Goal: Find specific page/section: Find specific page/section

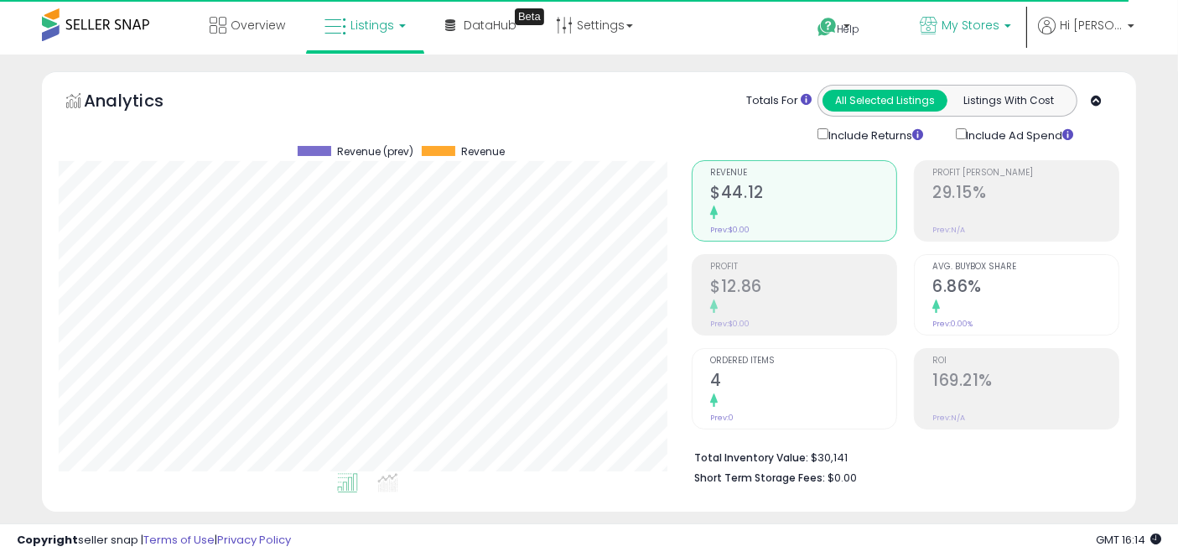
click at [1000, 19] on span "My Stores" at bounding box center [971, 25] width 58 height 17
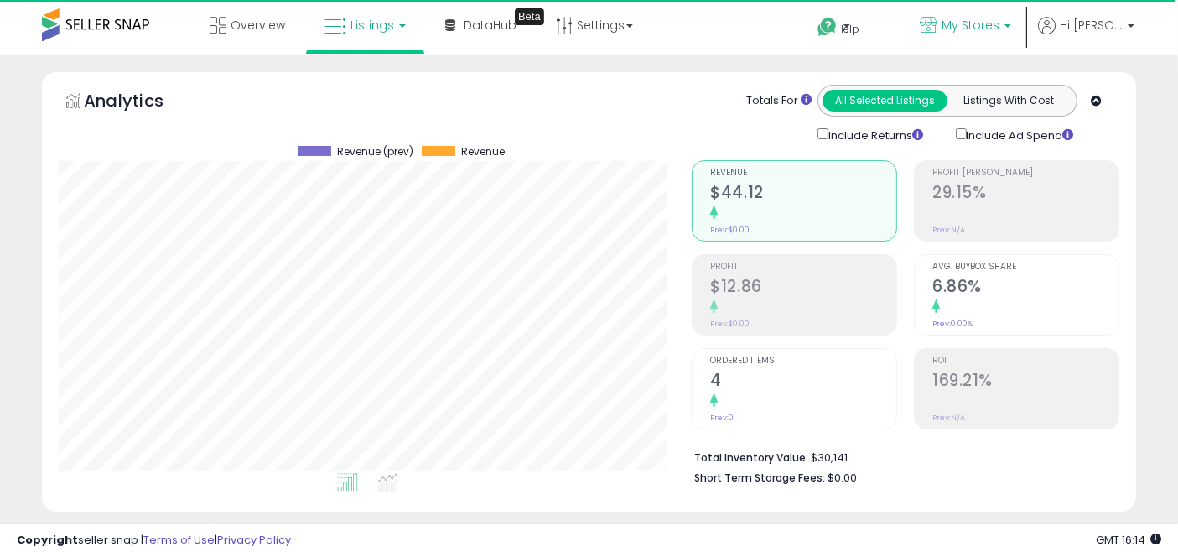
click at [959, 35] on p "My Stores" at bounding box center [965, 27] width 91 height 21
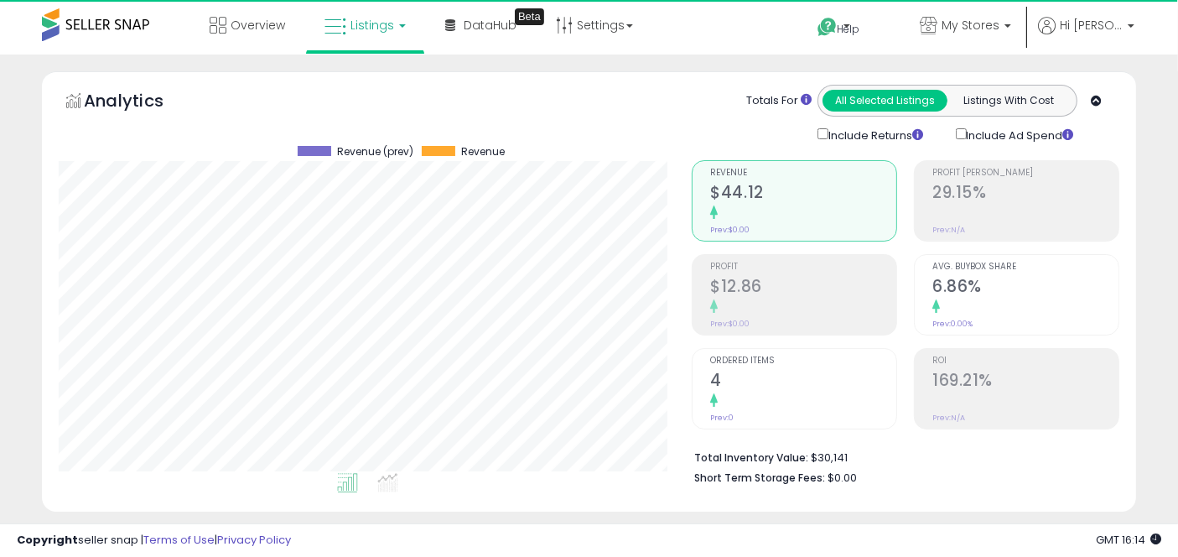
click at [347, 33] on link "Listings" at bounding box center [365, 25] width 106 height 50
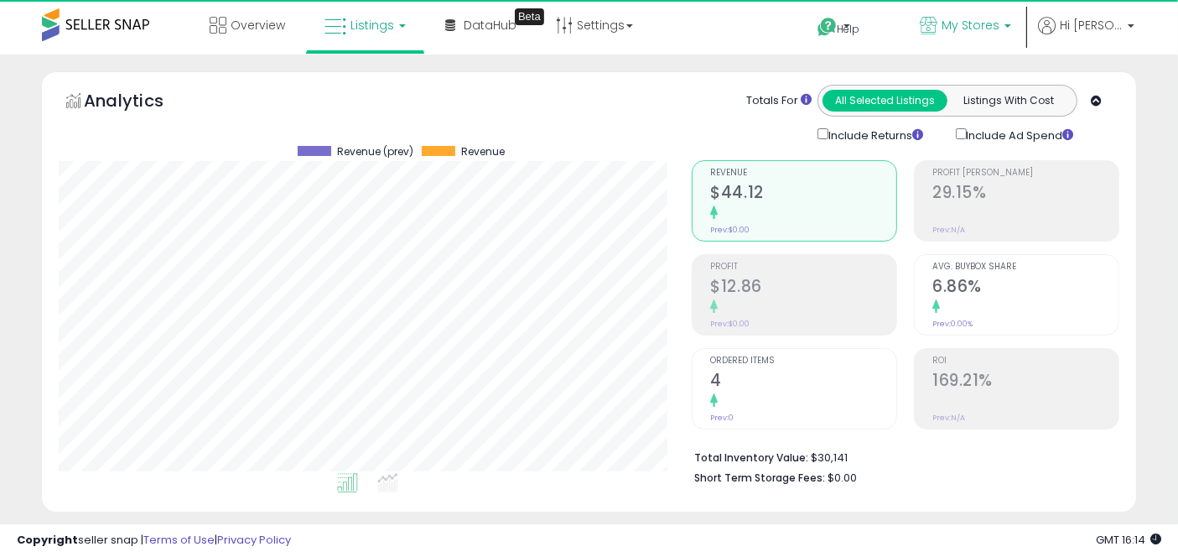
click at [937, 28] on icon at bounding box center [929, 26] width 18 height 18
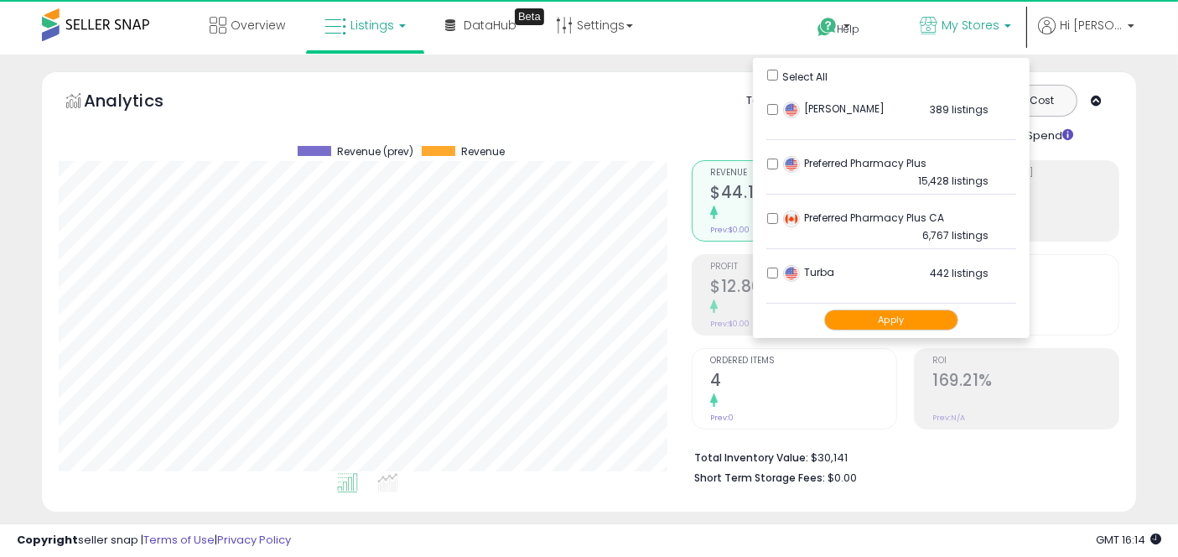
click at [903, 312] on button "Apply" at bounding box center [891, 319] width 134 height 21
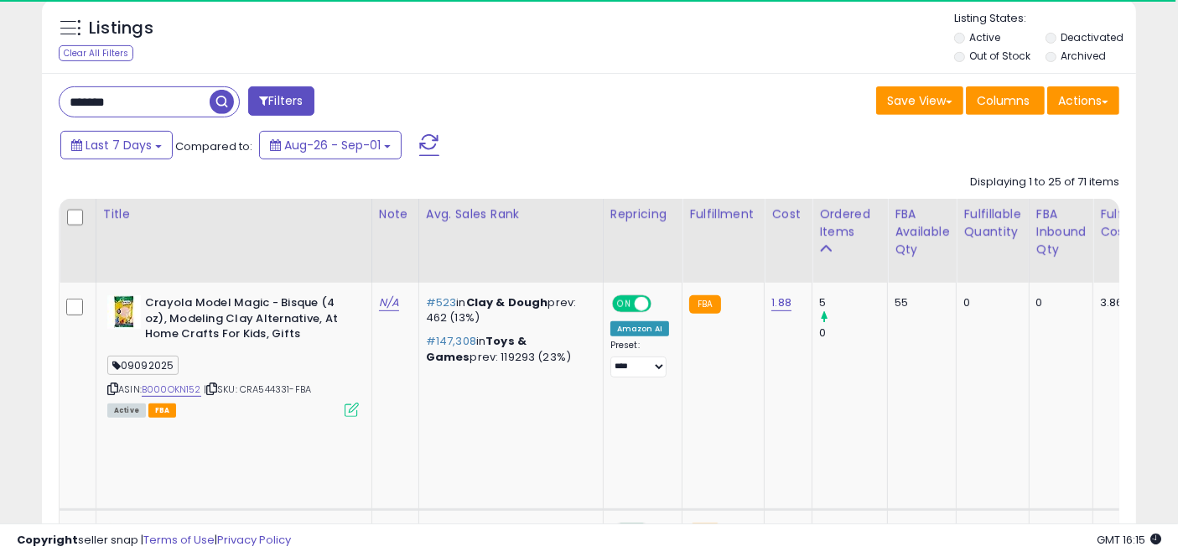
scroll to position [344, 633]
click at [101, 106] on input "*******" at bounding box center [187, 101] width 254 height 29
paste input "***"
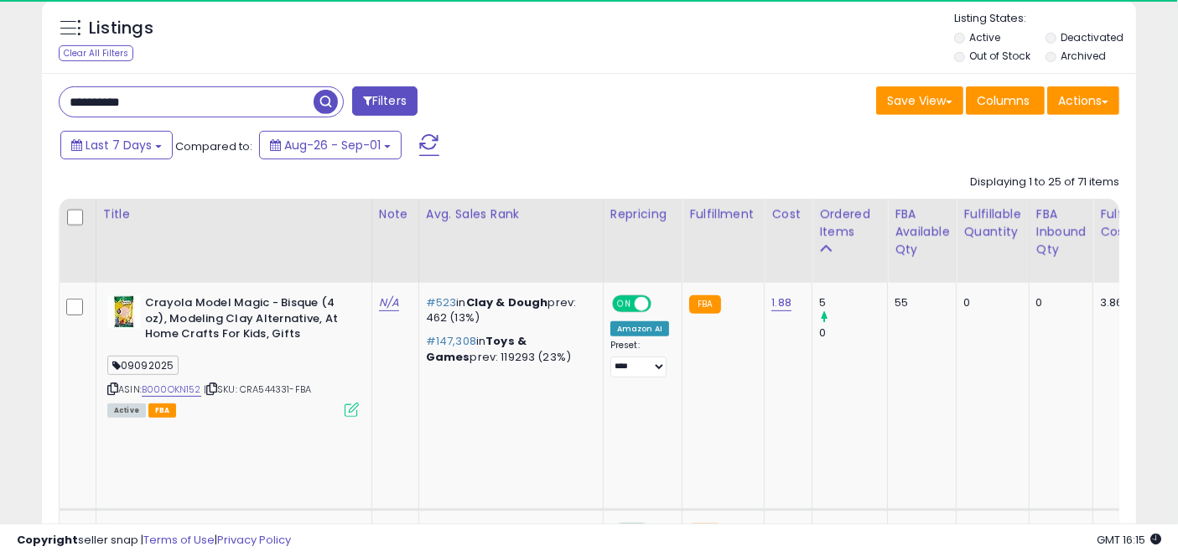
type input "**********"
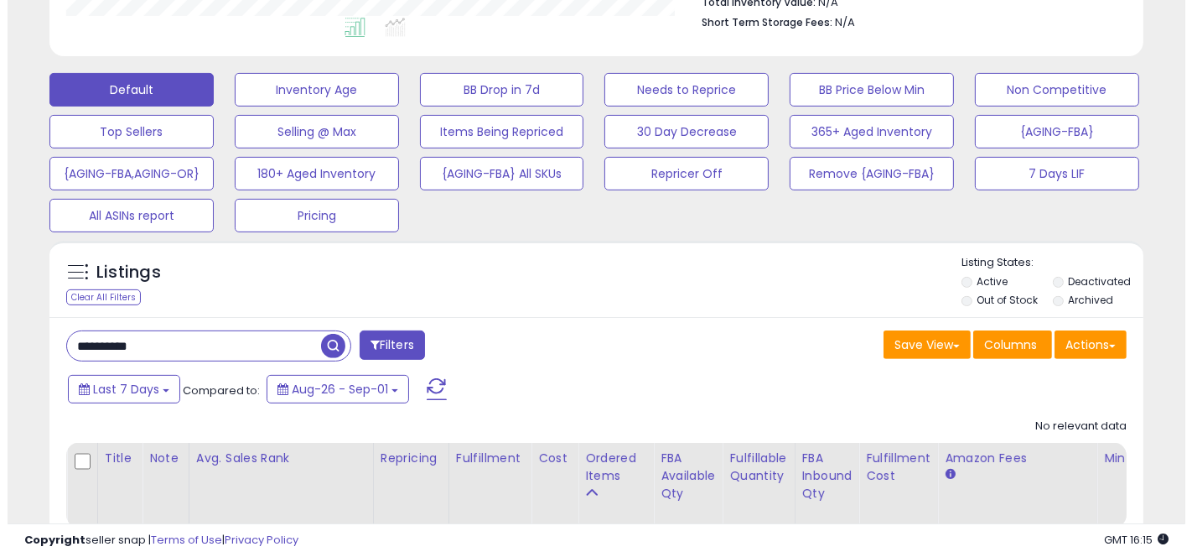
scroll to position [454, 0]
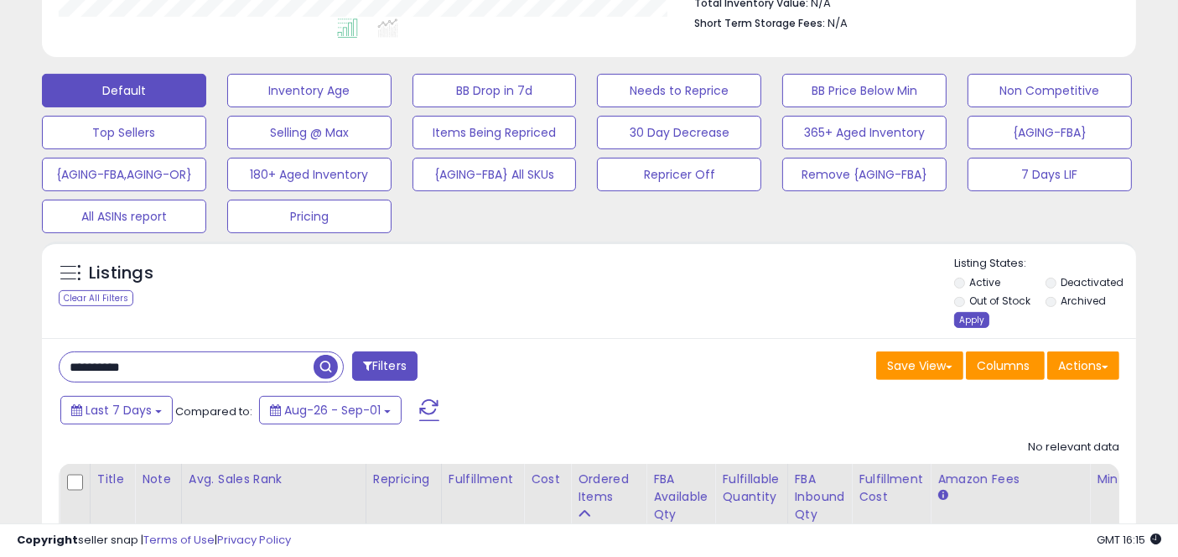
click at [977, 319] on div "Apply" at bounding box center [971, 320] width 35 height 16
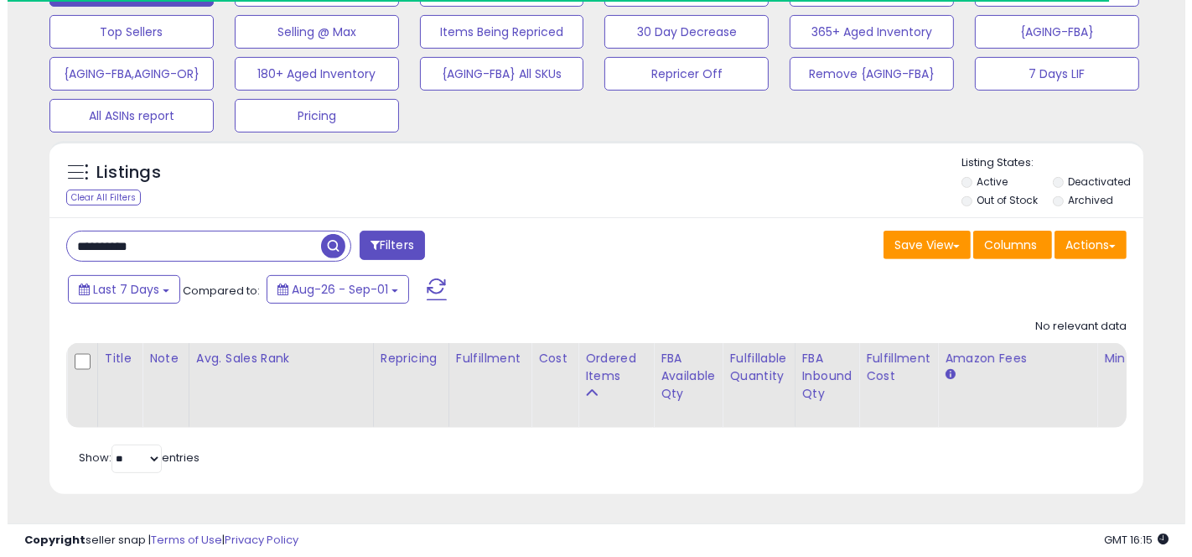
scroll to position [344, 633]
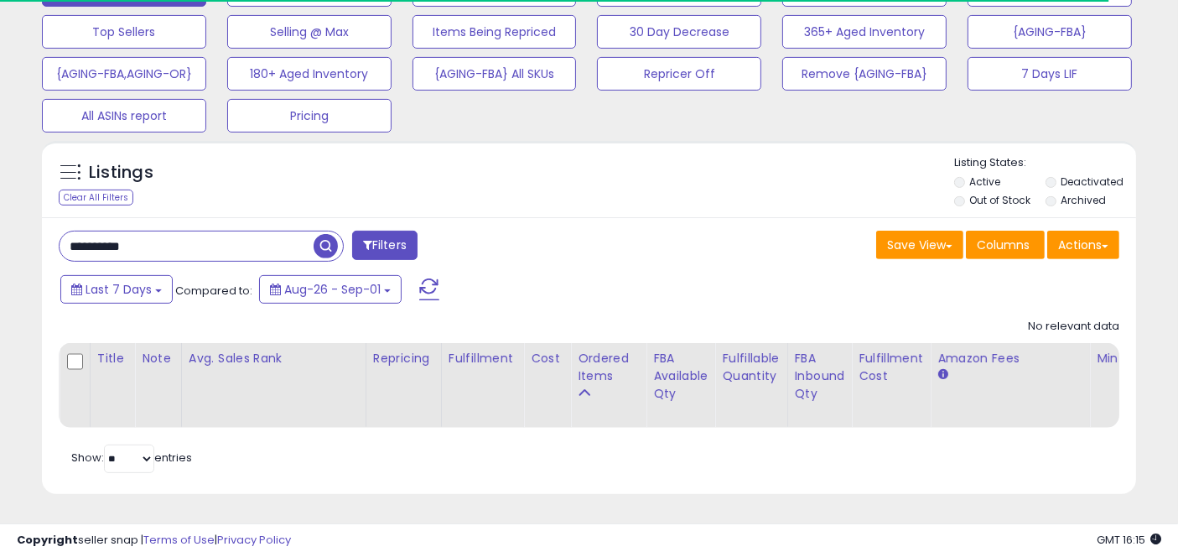
click at [324, 238] on span "button" at bounding box center [326, 246] width 24 height 24
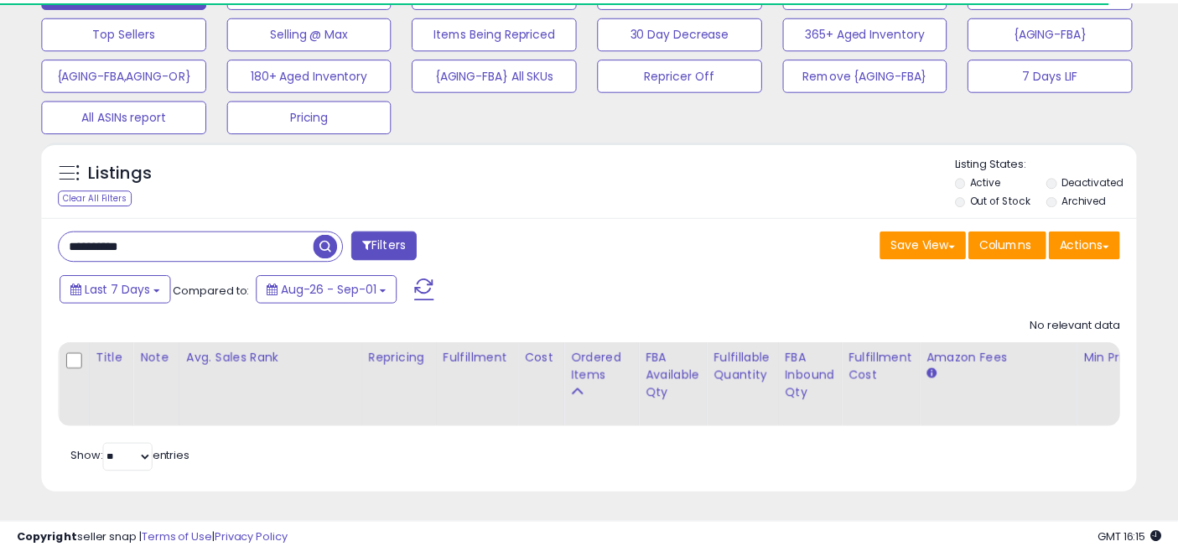
scroll to position [344, 641]
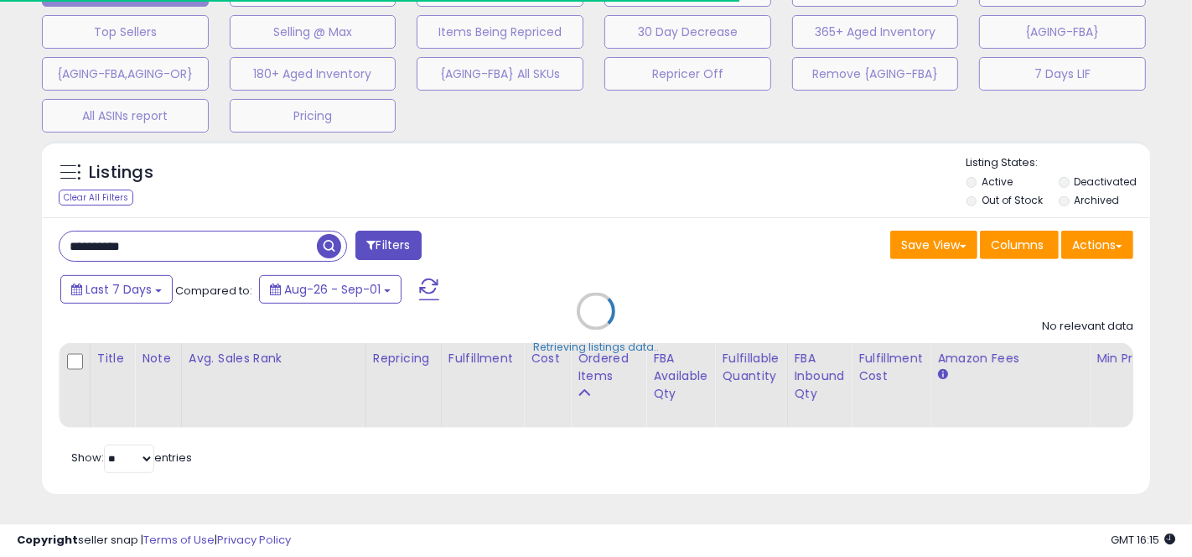
click at [541, 245] on div "Retrieving listings data.." at bounding box center [596, 323] width 1134 height 382
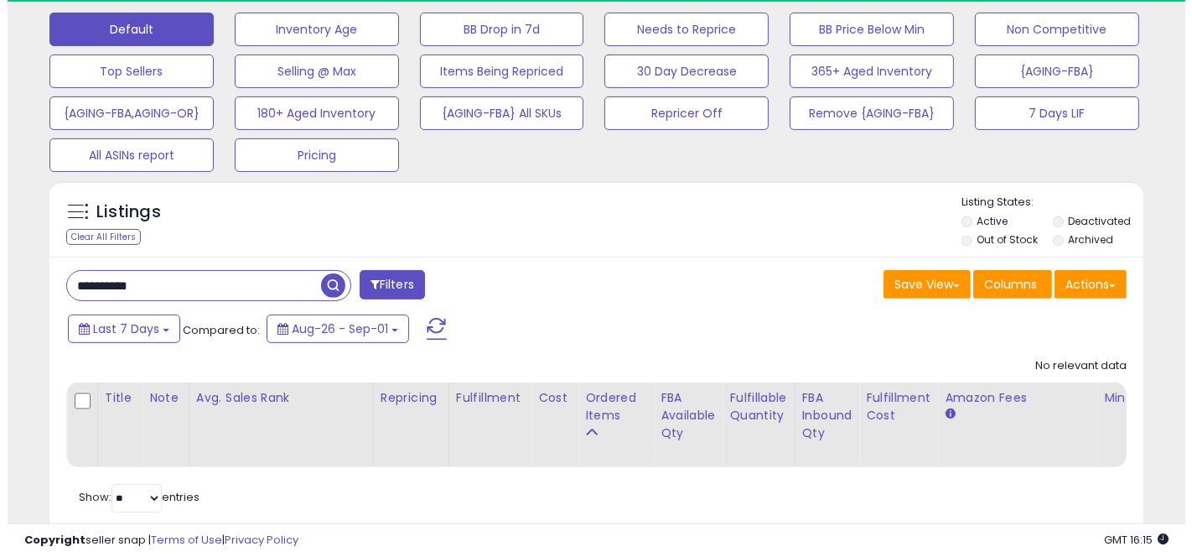
scroll to position [0, 0]
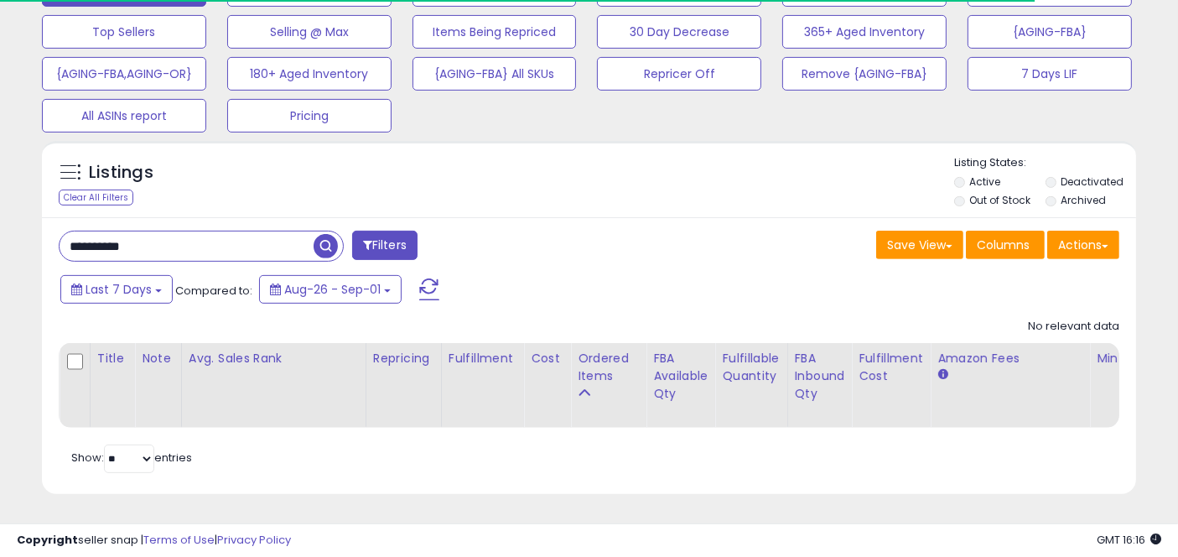
click at [319, 234] on span "button" at bounding box center [326, 246] width 24 height 24
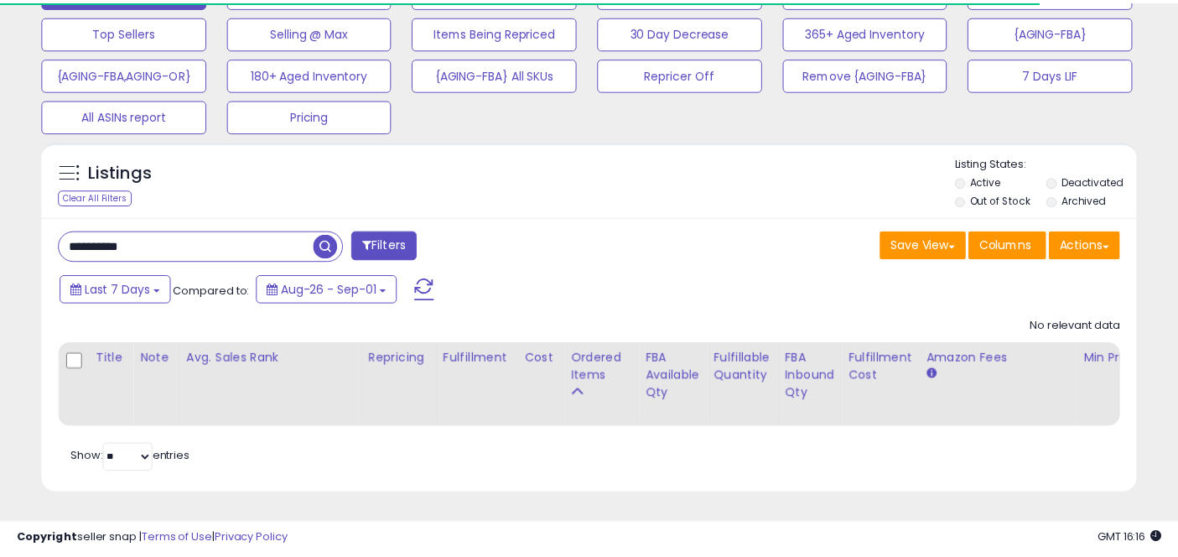
scroll to position [838186, 837896]
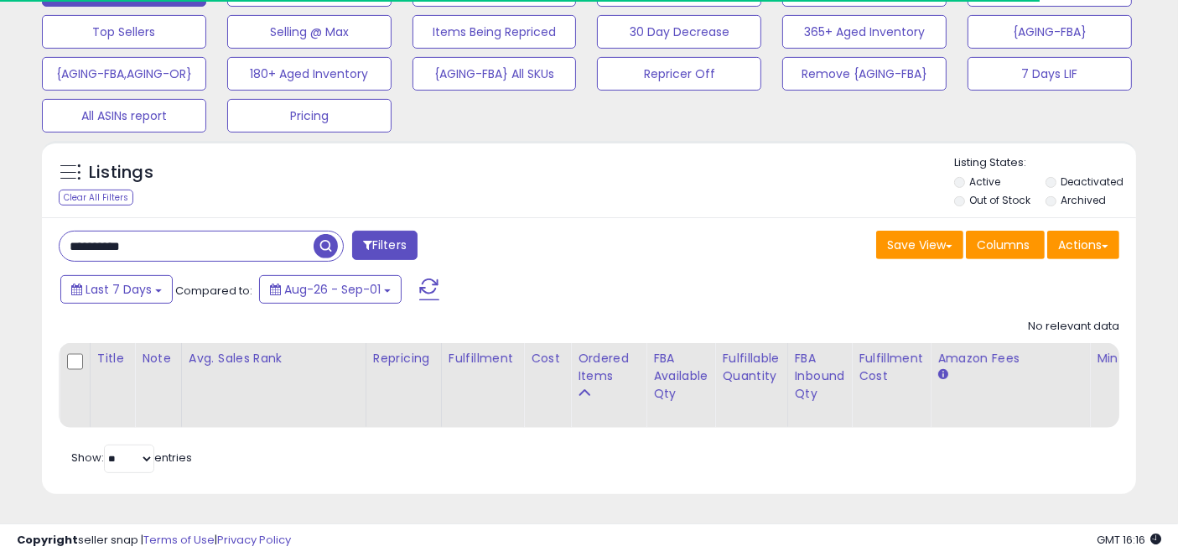
click at [596, 164] on div "Listings Clear All Filters Active" at bounding box center [589, 317] width 1094 height 353
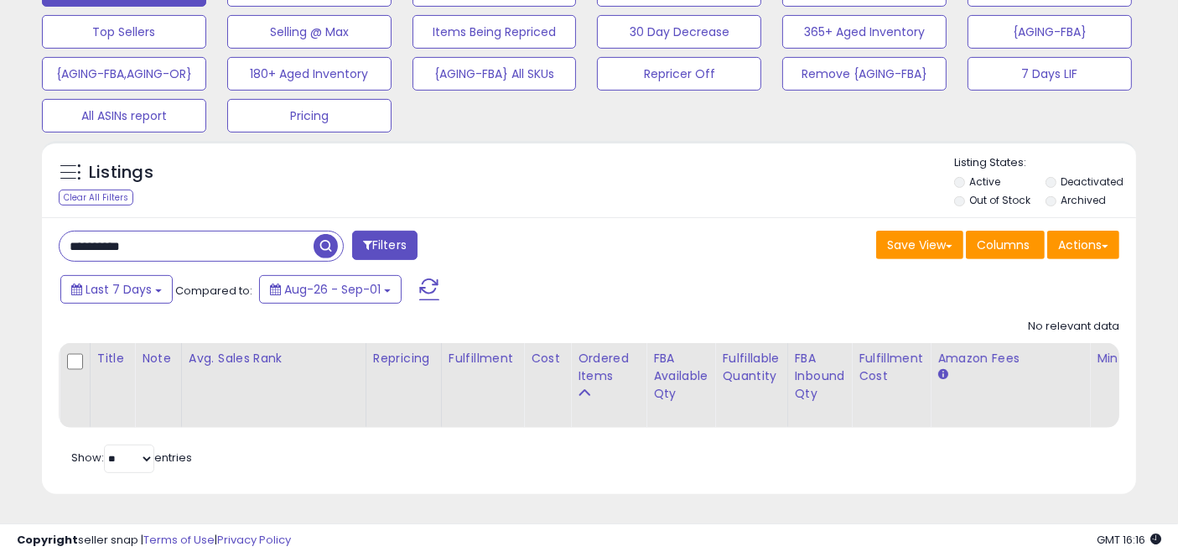
scroll to position [344, 633]
